Goal: Task Accomplishment & Management: Complete application form

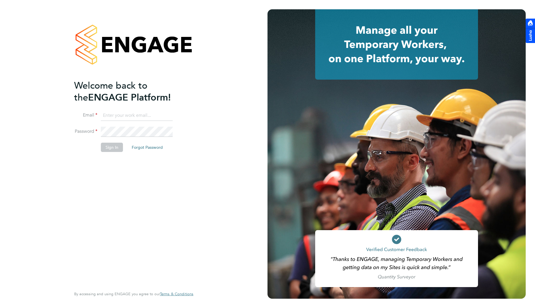
type input "ben.densham@jss-search.com"
click at [116, 148] on button "Sign In" at bounding box center [112, 147] width 22 height 9
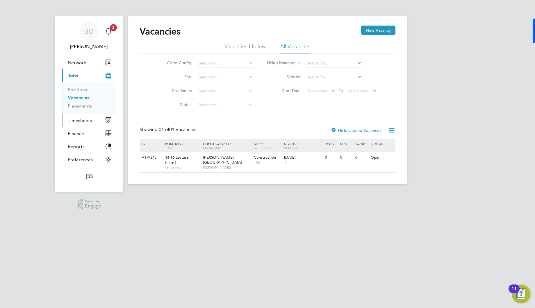
click at [75, 118] on span "Timesheets" at bounding box center [80, 121] width 24 height 6
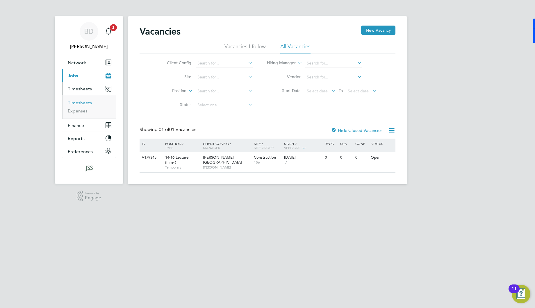
click at [86, 103] on link "Timesheets" at bounding box center [80, 103] width 24 height 6
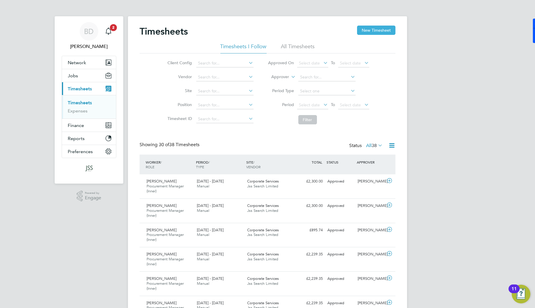
click at [377, 30] on button "New Timesheet" at bounding box center [376, 30] width 38 height 9
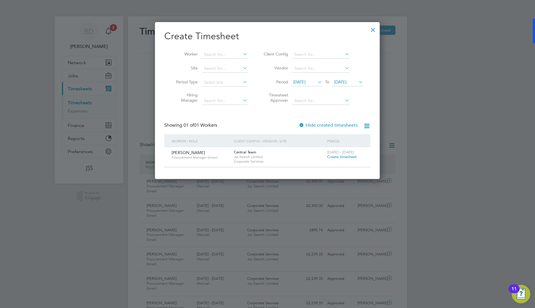
click at [338, 155] on span "Create timesheet" at bounding box center [342, 157] width 30 height 5
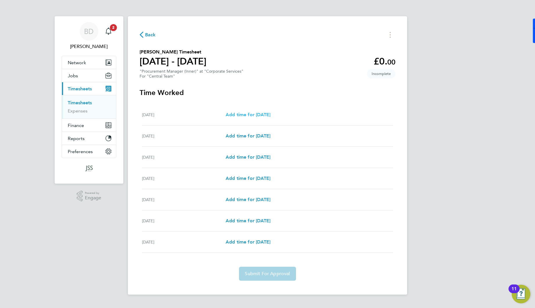
click at [260, 116] on span "Add time for [DATE]" at bounding box center [248, 115] width 45 height 6
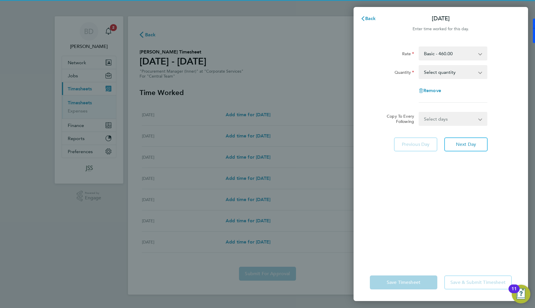
click at [439, 78] on select "Select quantity 0.5 1" at bounding box center [450, 72] width 61 height 13
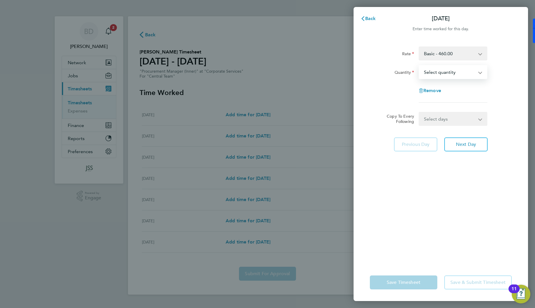
select select "1"
click at [420, 66] on select "Select quantity 0.5 1" at bounding box center [450, 72] width 61 height 13
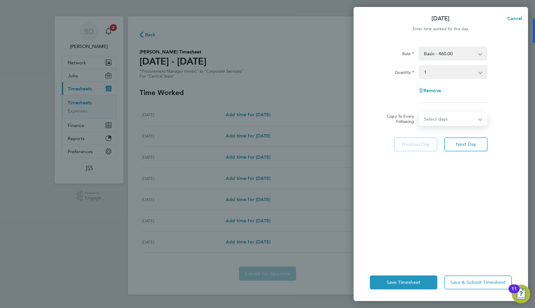
click at [440, 121] on select "Select days Day Weekday (Mon-Fri) Weekend (Sat-Sun) [DATE] [DATE] [DATE] [DATE]…" at bounding box center [450, 119] width 61 height 13
select select "WEEKDAY"
click at [420, 113] on select "Select days Day Weekday (Mon-Fri) Weekend (Sat-Sun) [DATE] [DATE] [DATE] [DATE]…" at bounding box center [450, 119] width 61 height 13
select select "[DATE]"
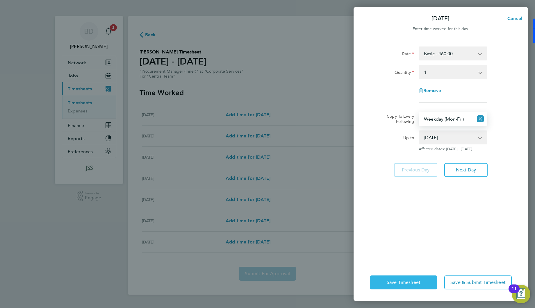
click at [407, 285] on span "Save Timesheet" at bounding box center [404, 283] width 34 height 6
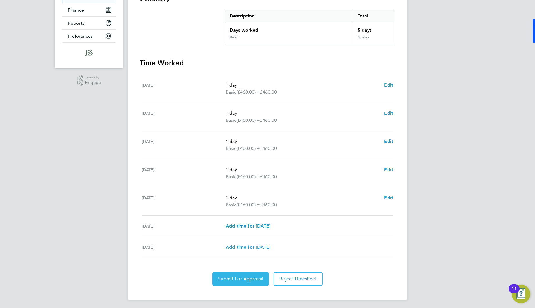
click at [243, 278] on span "Submit For Approval" at bounding box center [240, 279] width 45 height 6
